Goal: Navigation & Orientation: Find specific page/section

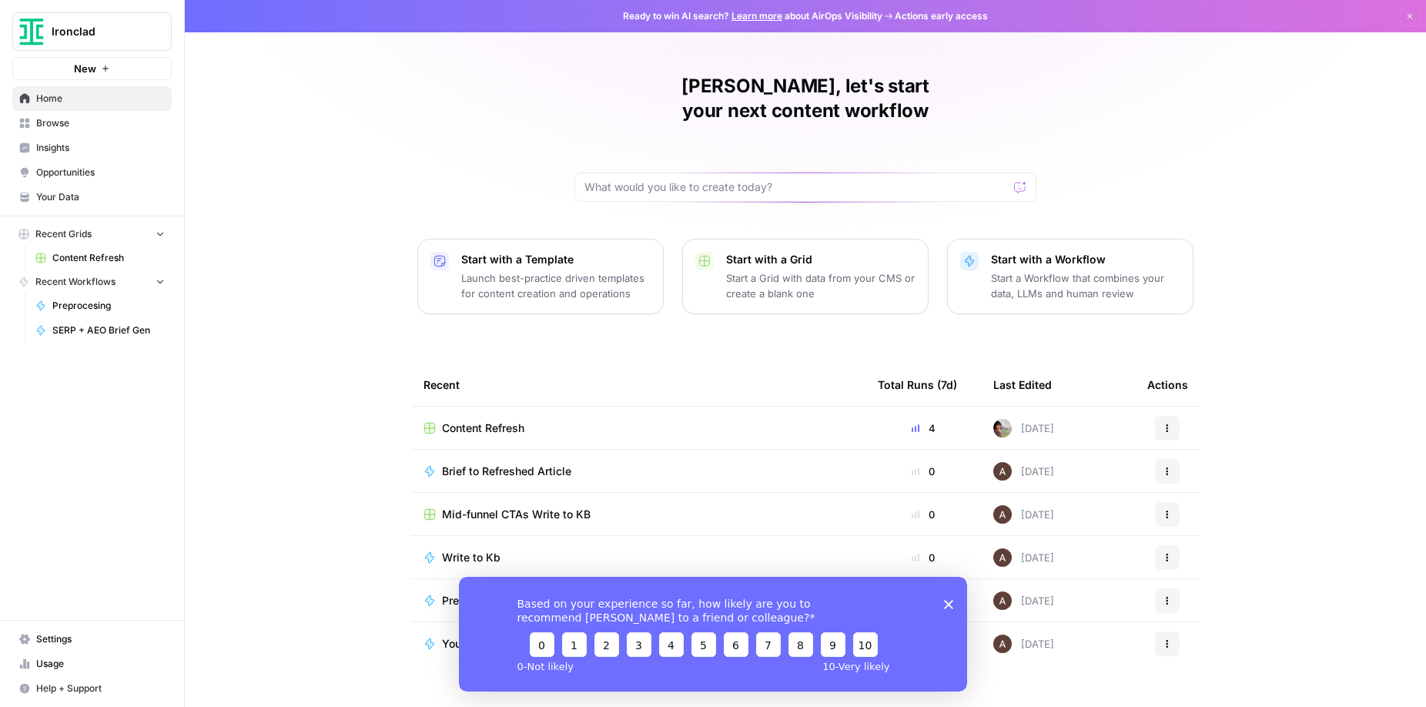
click at [952, 606] on polygon "Close survey" at bounding box center [948, 603] width 9 height 9
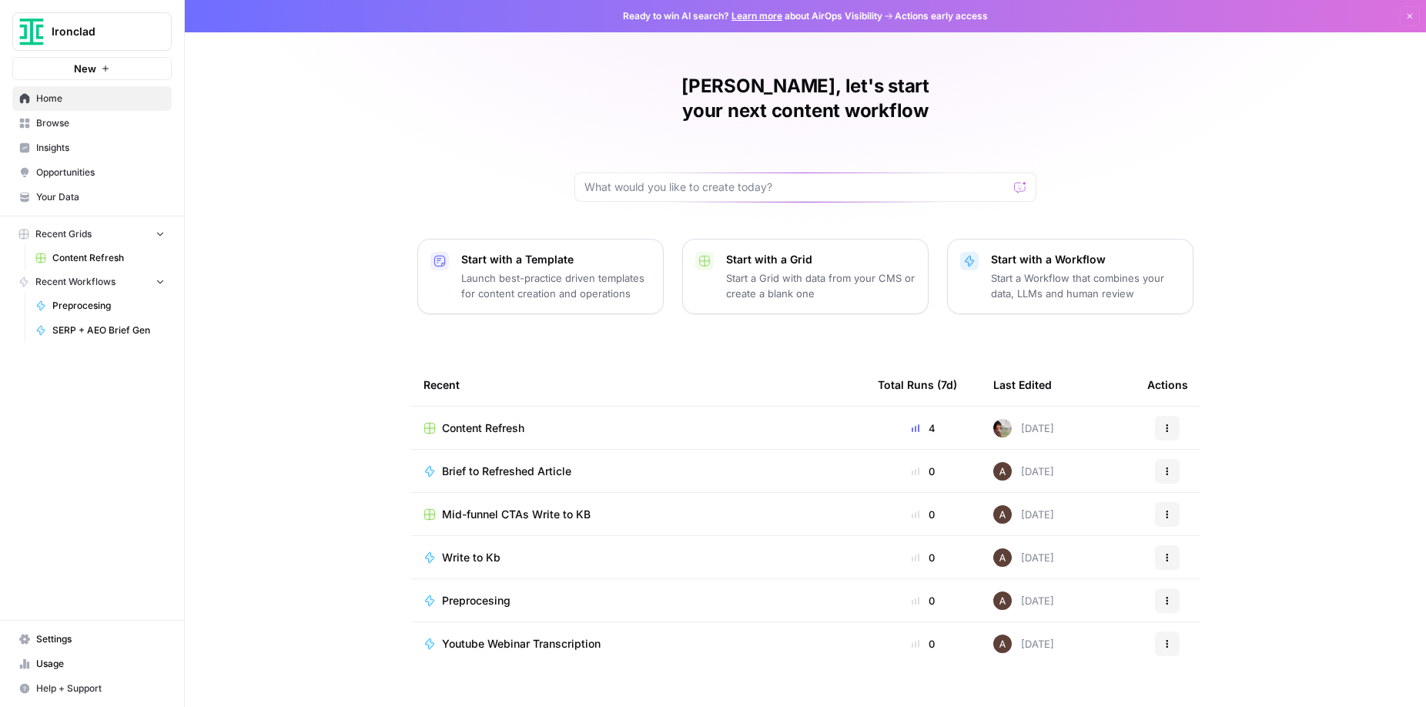
click at [498, 421] on span "Content Refresh" at bounding box center [483, 428] width 82 height 15
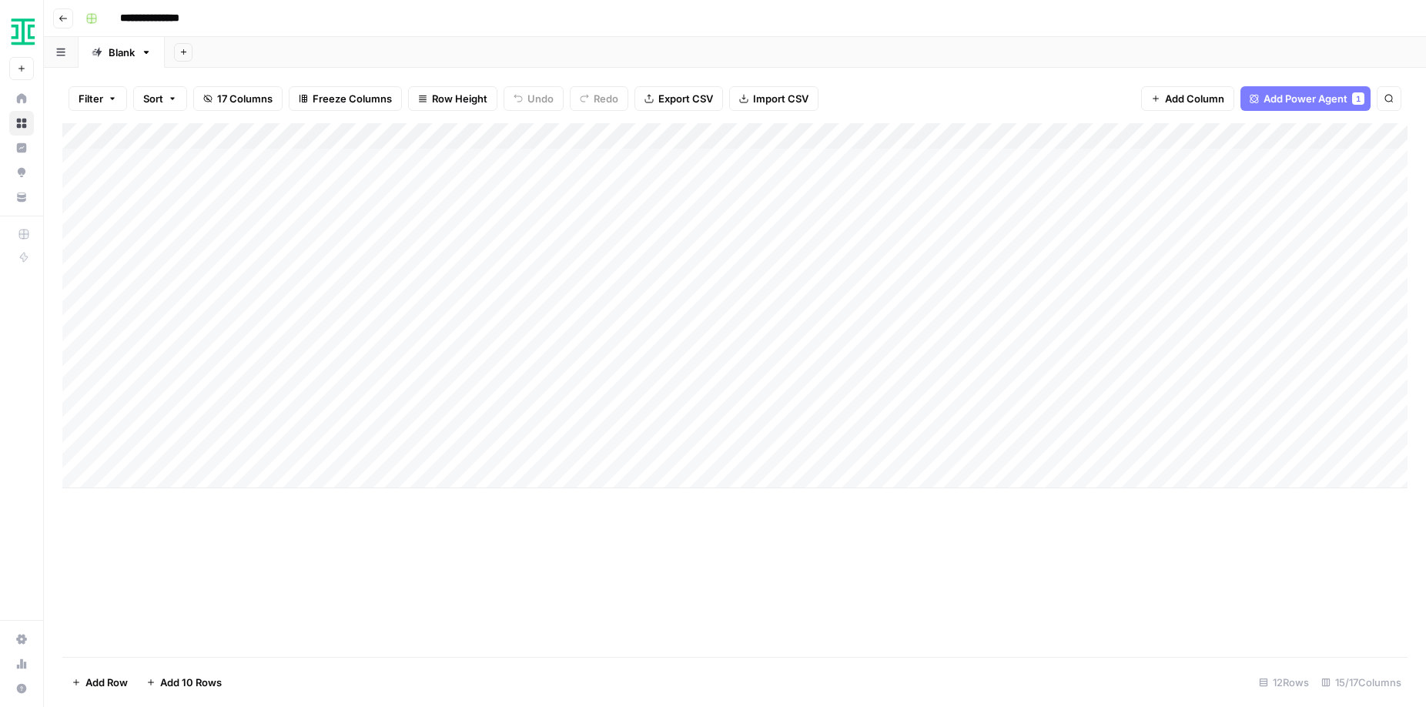
click at [213, 318] on div "Add Column" at bounding box center [734, 305] width 1345 height 365
click at [205, 320] on div "Add Column" at bounding box center [734, 305] width 1345 height 365
drag, startPoint x: 121, startPoint y: 321, endPoint x: 396, endPoint y: 320, distance: 275.0
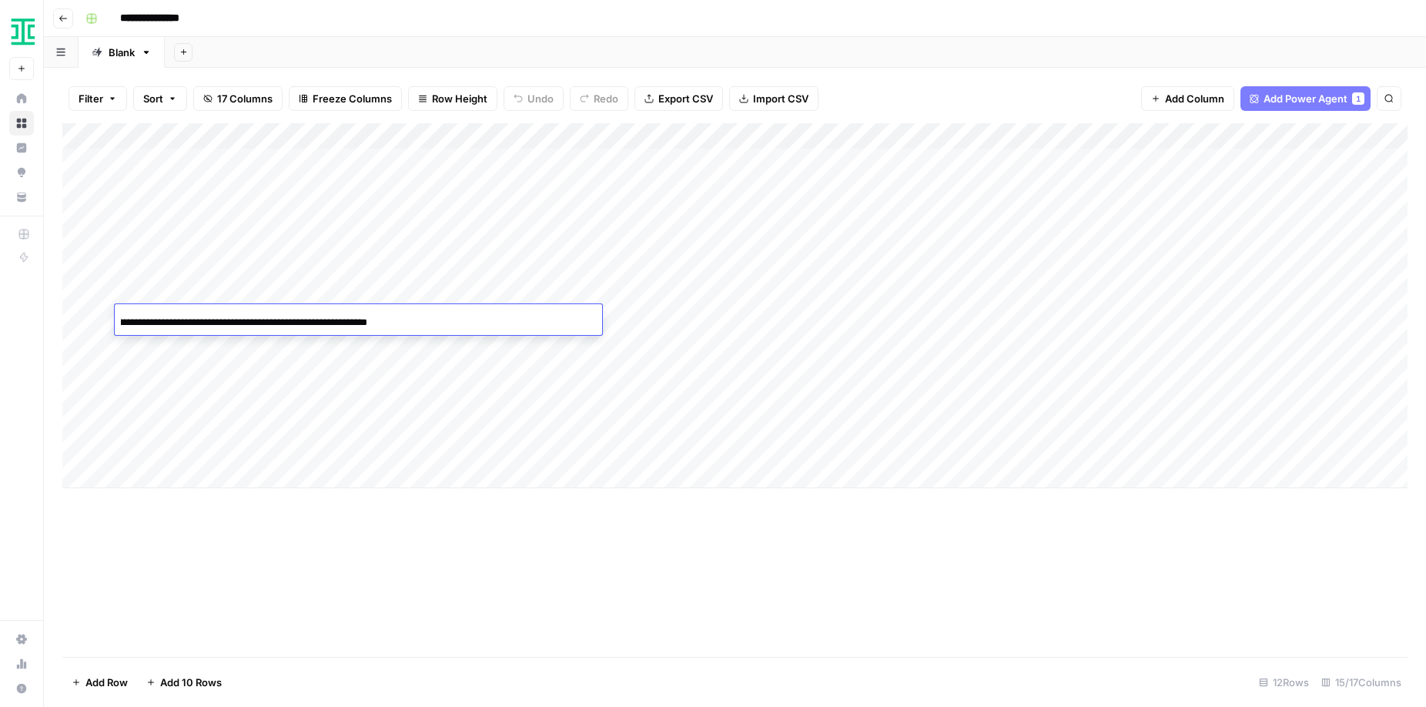
click at [396, 320] on div "**********" at bounding box center [359, 322] width 488 height 26
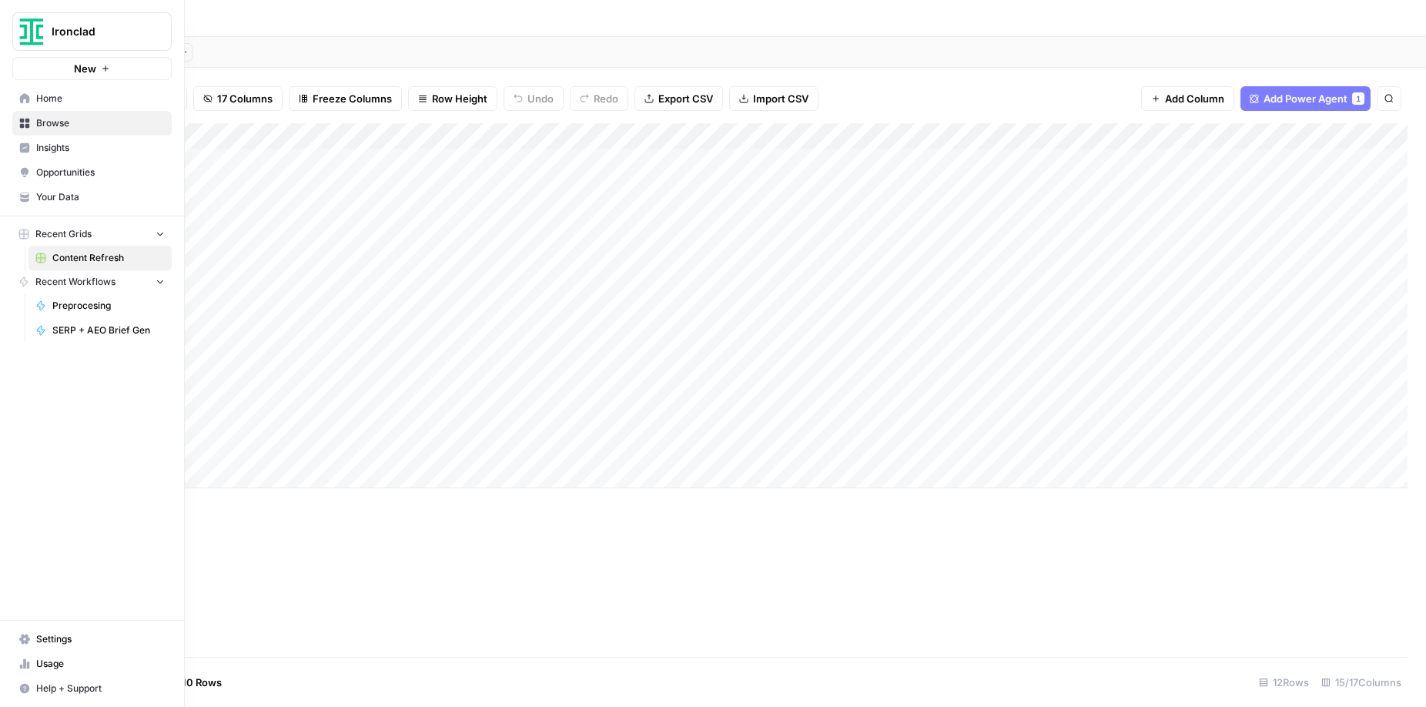
click at [89, 171] on span "Opportunities" at bounding box center [100, 173] width 129 height 14
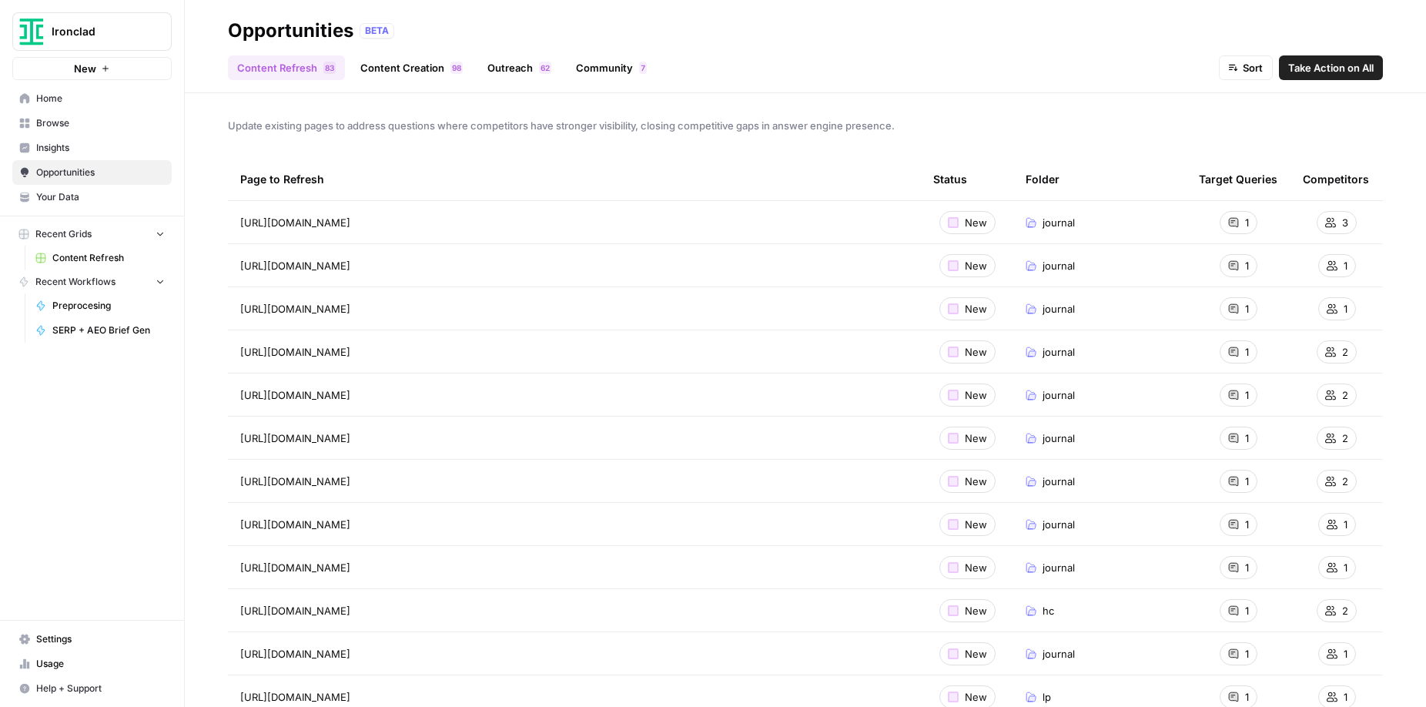
click at [62, 148] on span "Insights" at bounding box center [100, 148] width 129 height 14
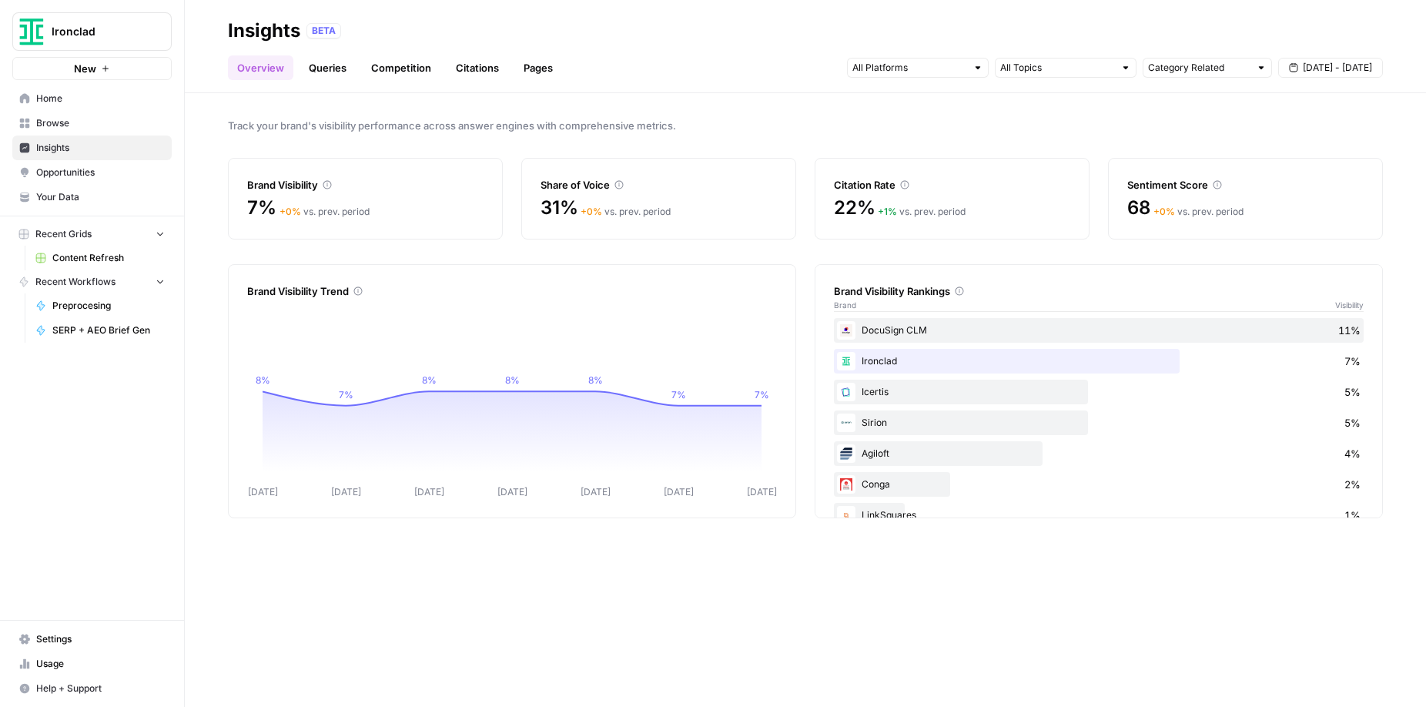
click at [69, 193] on span "Your Data" at bounding box center [100, 197] width 129 height 14
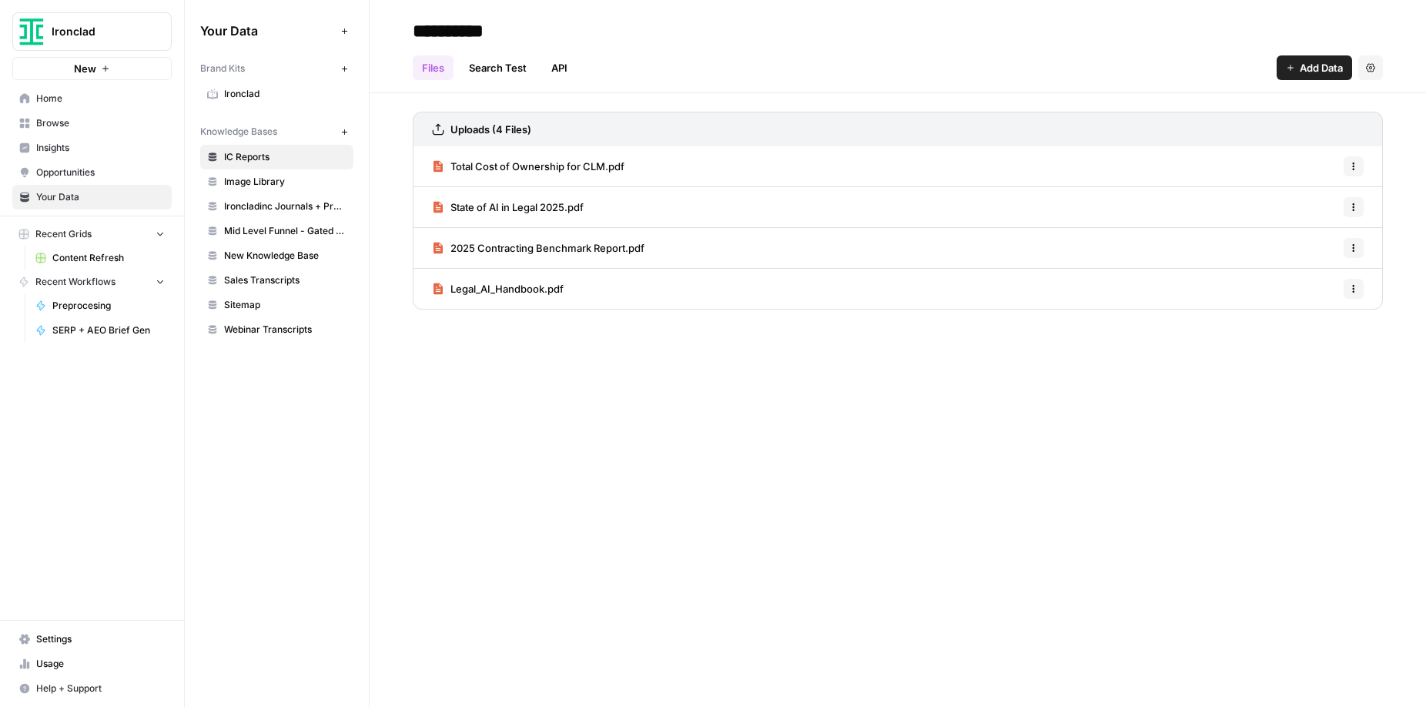
click at [70, 171] on span "Opportunities" at bounding box center [100, 173] width 129 height 14
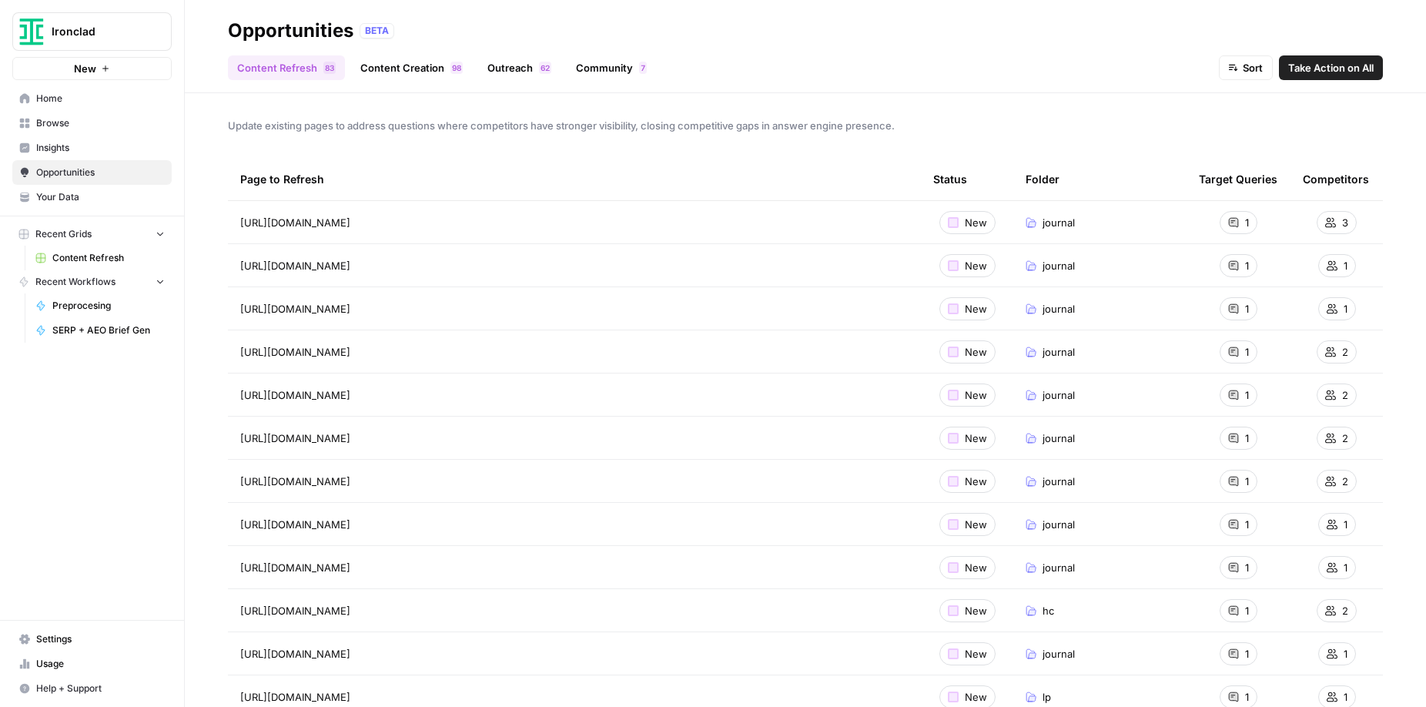
click at [509, 69] on link "Outreach 2 6" at bounding box center [519, 67] width 82 height 25
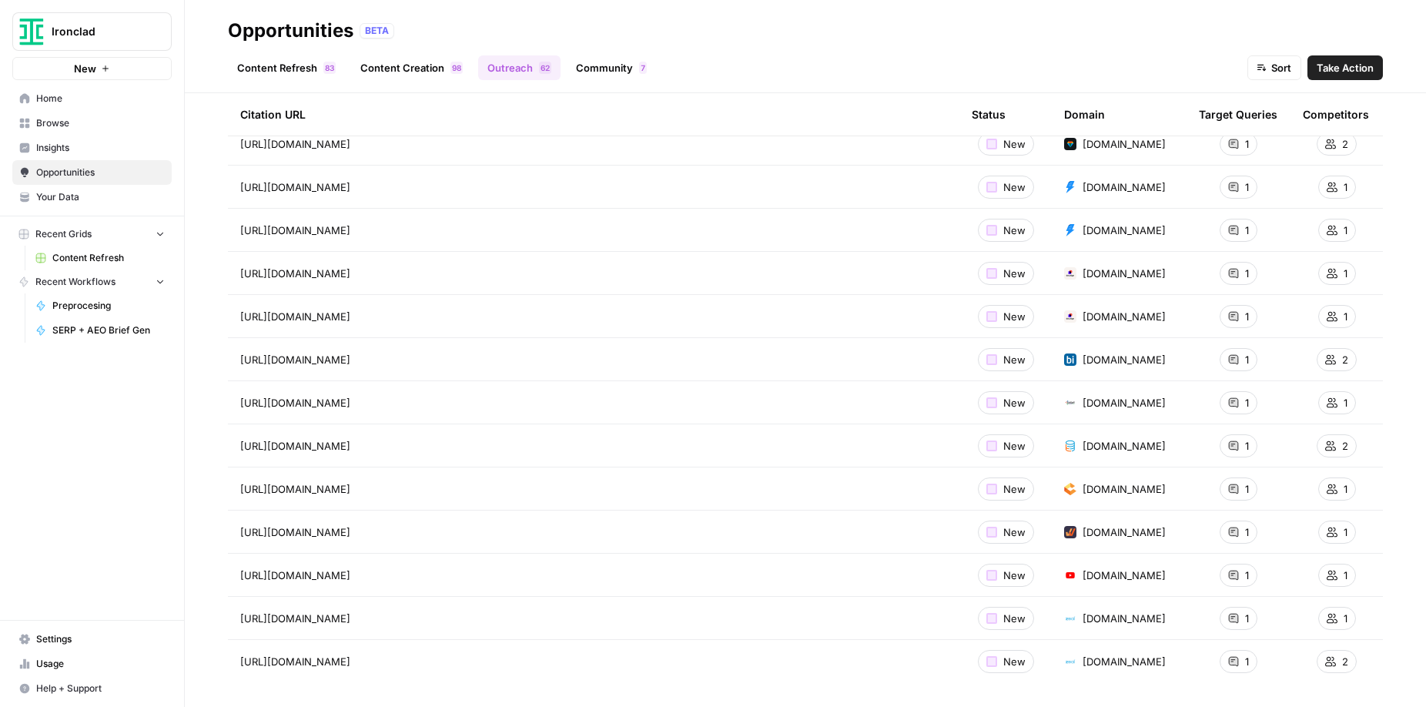
scroll to position [2193, 0]
